Goal: Task Accomplishment & Management: Manage account settings

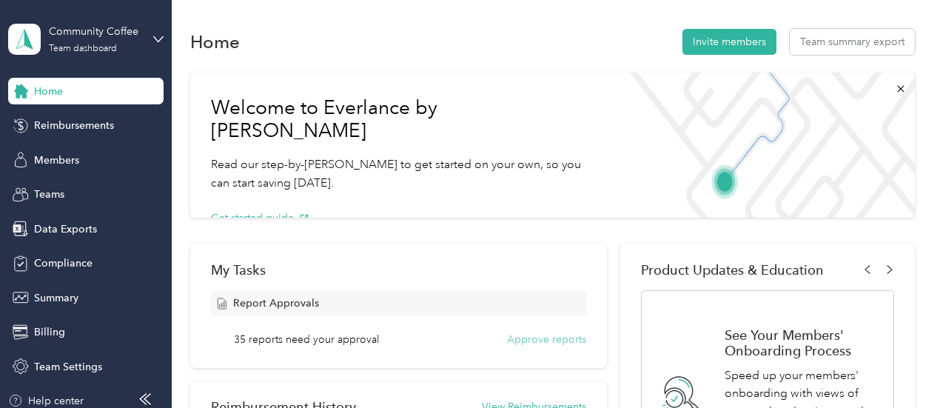
click at [547, 338] on button "Approve reports" at bounding box center [546, 340] width 79 height 16
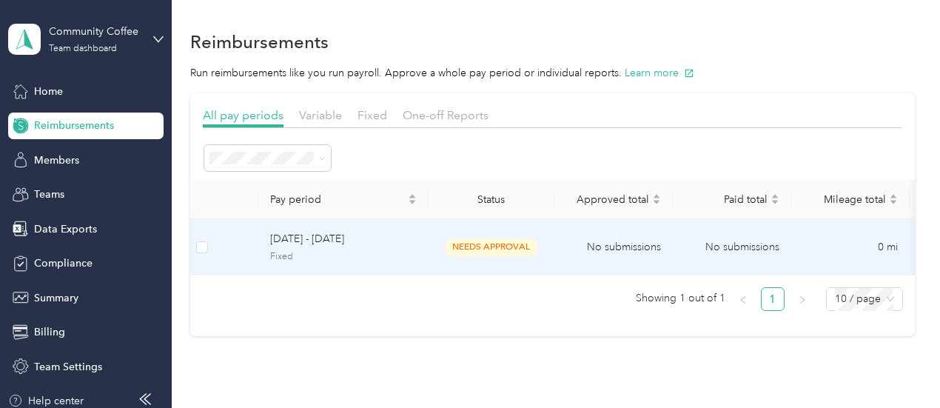
click at [294, 242] on span "[DATE] - [DATE]" at bounding box center [343, 239] width 147 height 16
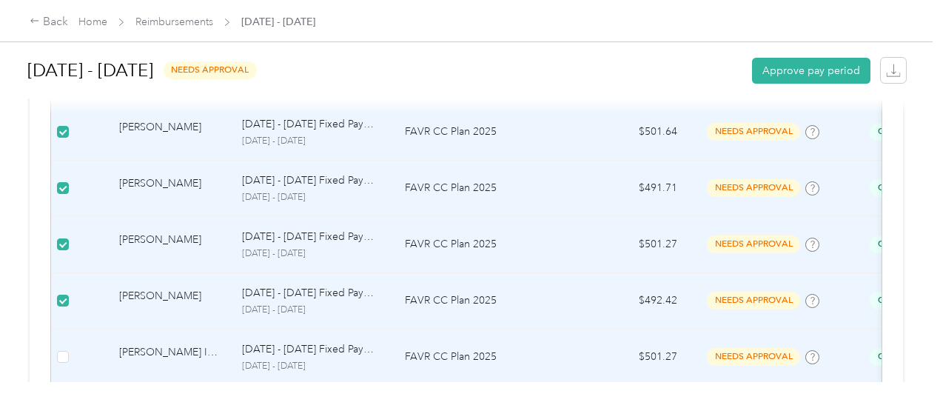
scroll to position [888, 0]
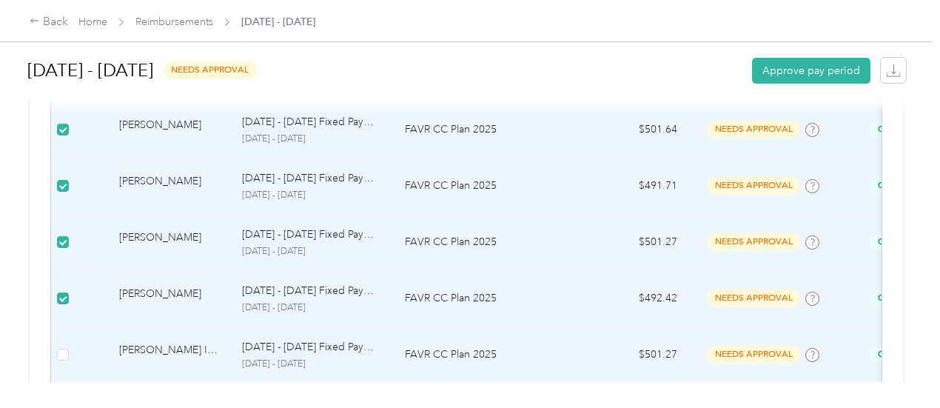
click at [68, 327] on td at bounding box center [63, 355] width 24 height 56
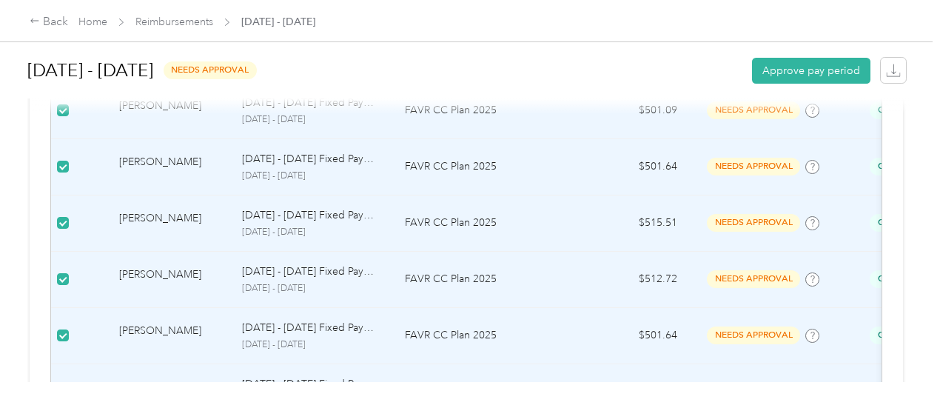
scroll to position [1332, 0]
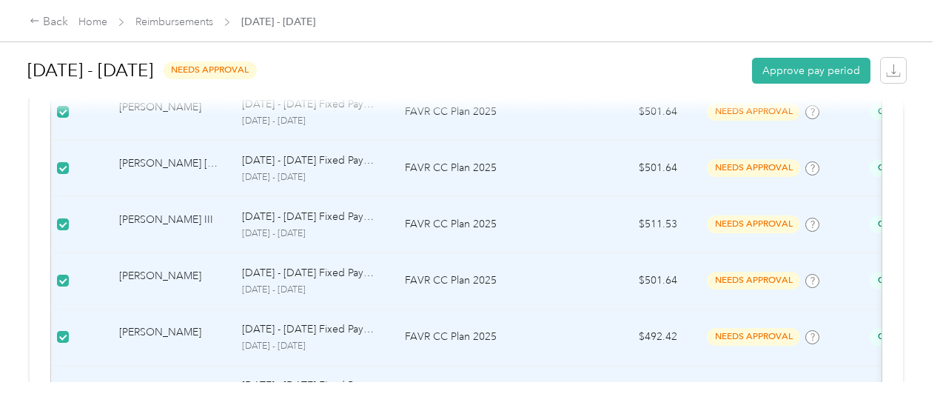
scroll to position [1629, 0]
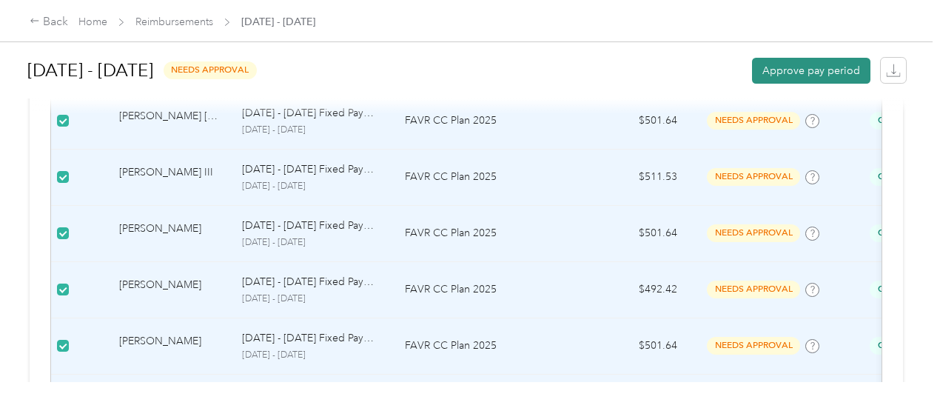
click at [798, 74] on button "Approve pay period" at bounding box center [811, 71] width 118 height 26
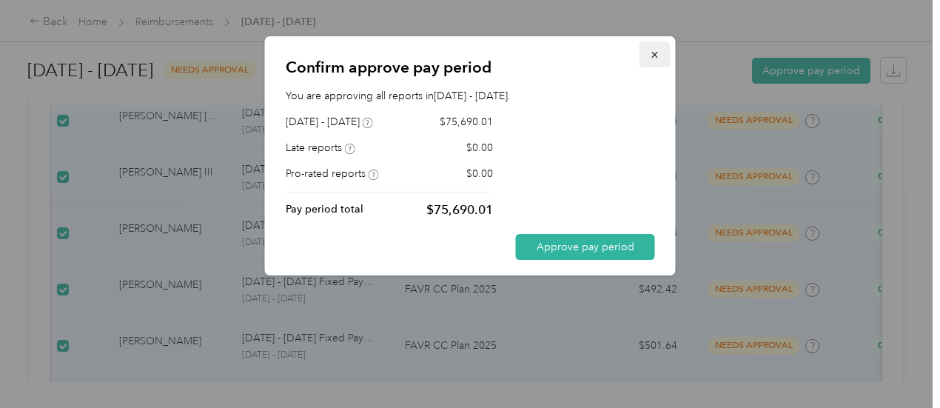
click at [647, 54] on button "button" at bounding box center [655, 54] width 31 height 26
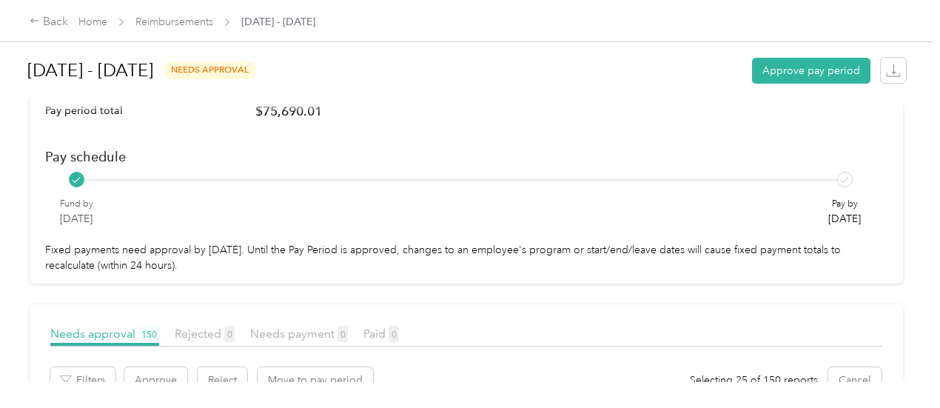
scroll to position [296, 0]
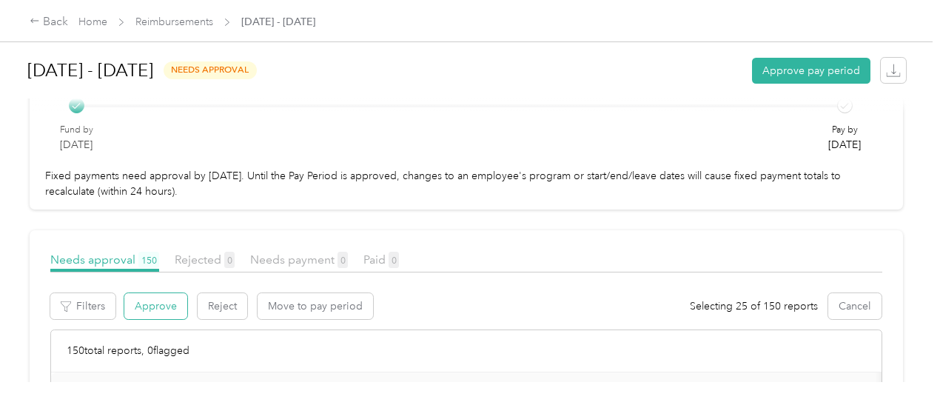
click at [146, 293] on button "Approve" at bounding box center [155, 306] width 63 height 26
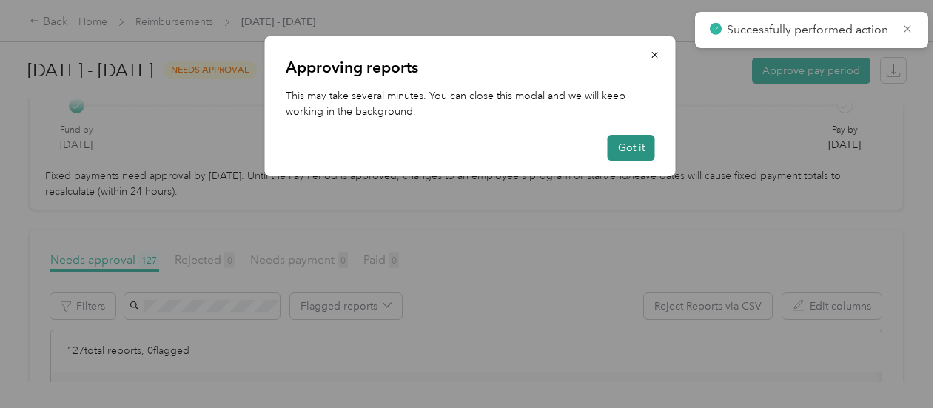
click at [626, 150] on button "Got it" at bounding box center [631, 148] width 47 height 26
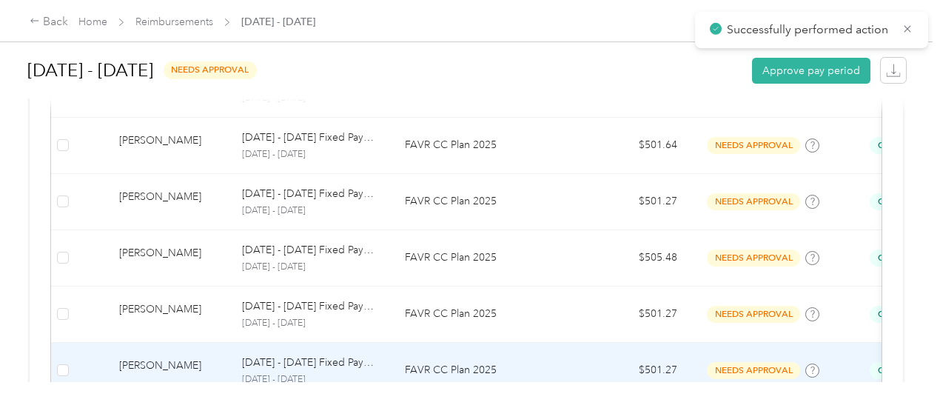
scroll to position [1674, 0]
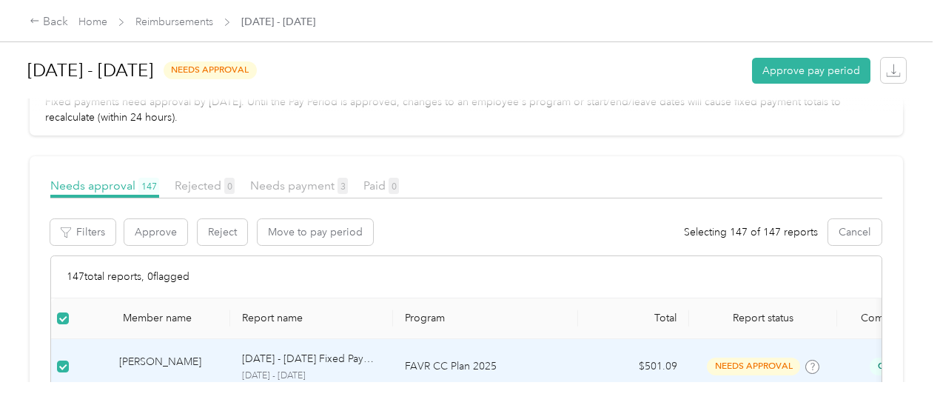
scroll to position [148, 0]
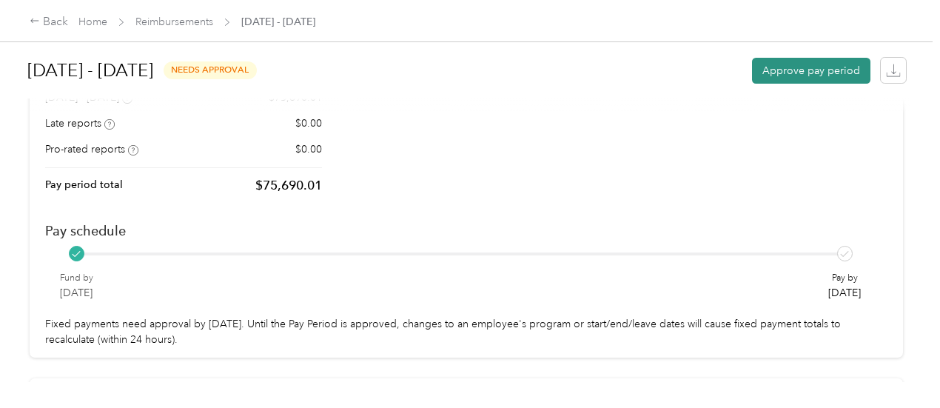
click at [789, 75] on button "Approve pay period" at bounding box center [811, 71] width 118 height 26
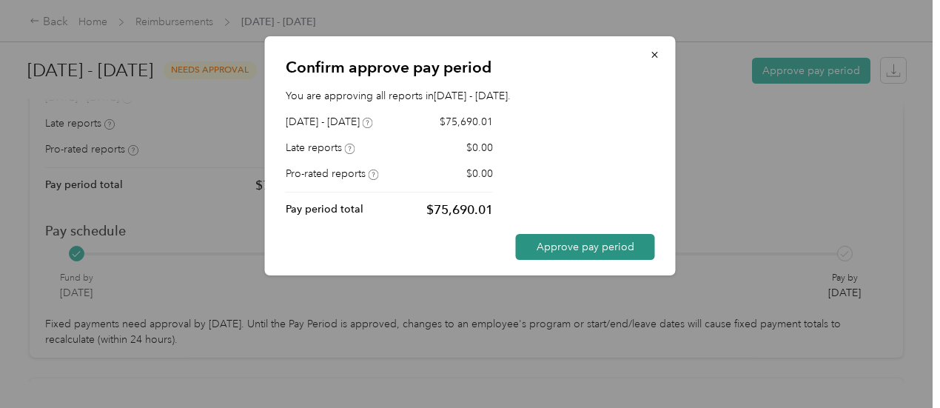
click at [569, 245] on button "Approve pay period" at bounding box center [585, 247] width 139 height 26
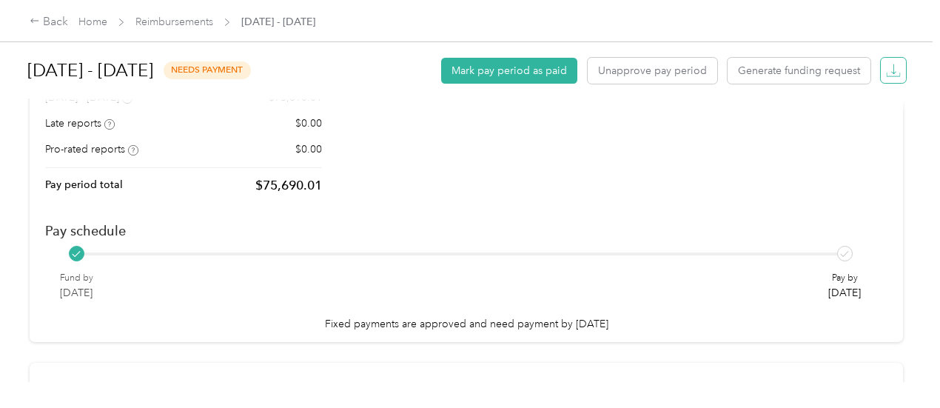
click at [886, 72] on icon "button" at bounding box center [893, 70] width 15 height 15
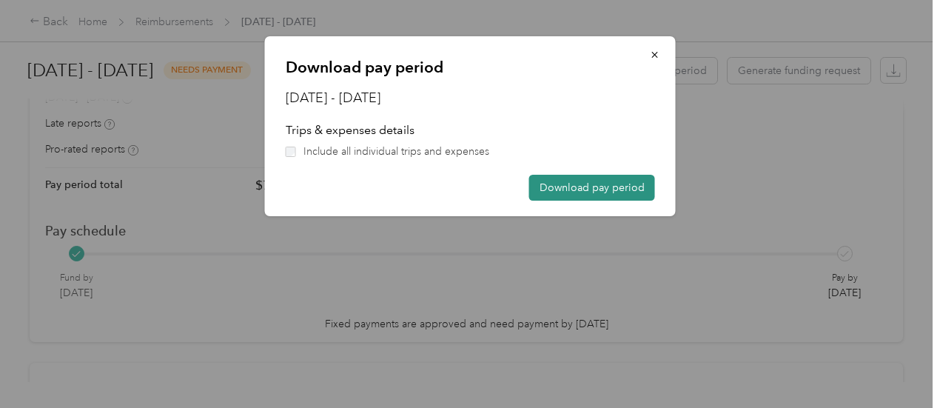
click at [600, 187] on button "Download pay period" at bounding box center [592, 188] width 126 height 26
